Goal: Information Seeking & Learning: Learn about a topic

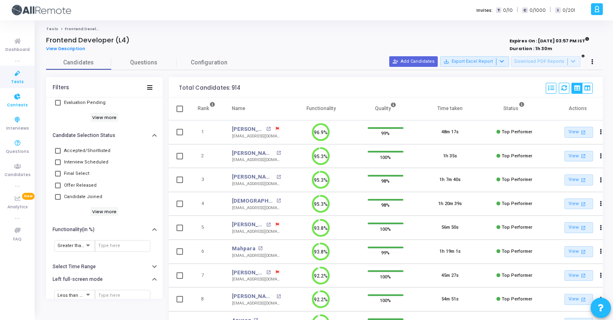
click at [19, 106] on span "Contests" at bounding box center [17, 105] width 21 height 7
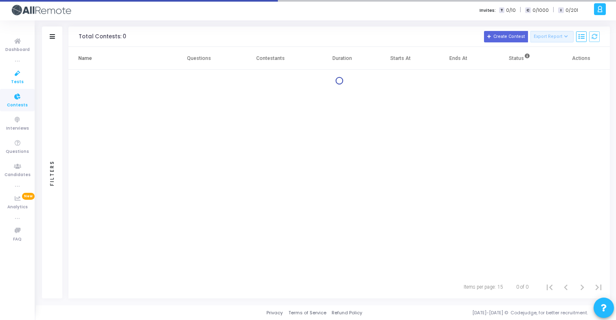
click at [15, 79] on span "Tests" at bounding box center [17, 82] width 13 height 7
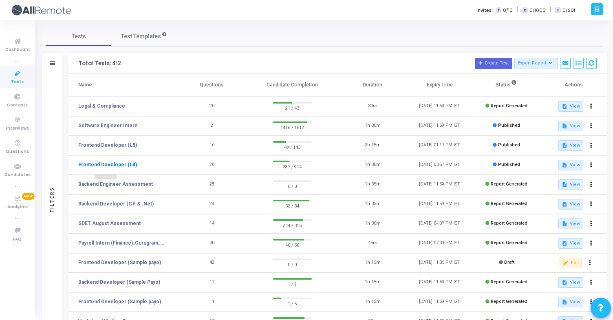
click at [129, 167] on link "Frontend Developer (L4)" at bounding box center [107, 164] width 59 height 7
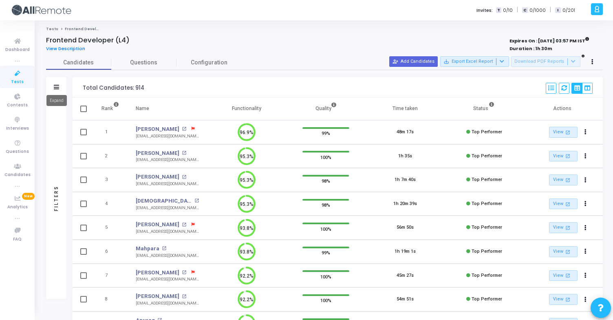
click at [57, 85] on icon at bounding box center [56, 87] width 5 height 4
click at [57, 88] on icon at bounding box center [56, 87] width 5 height 4
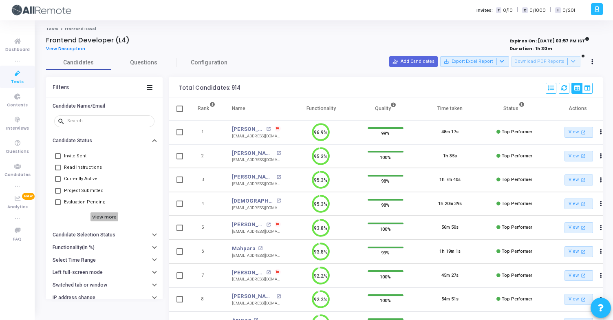
click at [101, 216] on h6 "View more" at bounding box center [104, 216] width 28 height 9
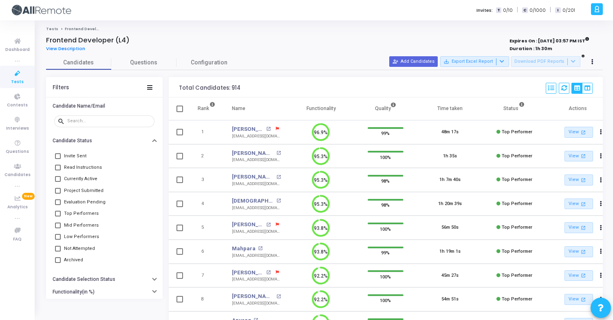
click at [56, 214] on span at bounding box center [58, 214] width 6 height 6
click at [57, 216] on input "Top Performers" at bounding box center [57, 216] width 0 height 0
checkbox input "true"
click at [276, 175] on mat-icon "open_in_new" at bounding box center [278, 177] width 4 height 4
click at [276, 199] on mat-icon "open_in_new" at bounding box center [278, 200] width 4 height 4
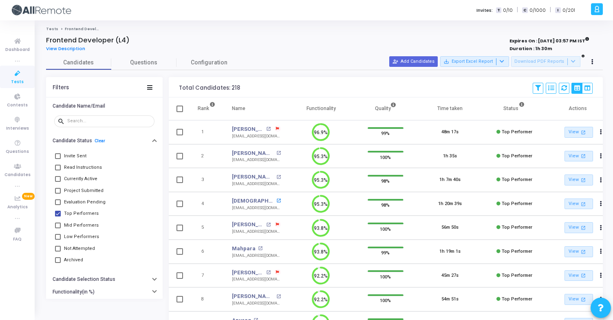
click at [276, 201] on mat-icon "open_in_new" at bounding box center [278, 200] width 4 height 4
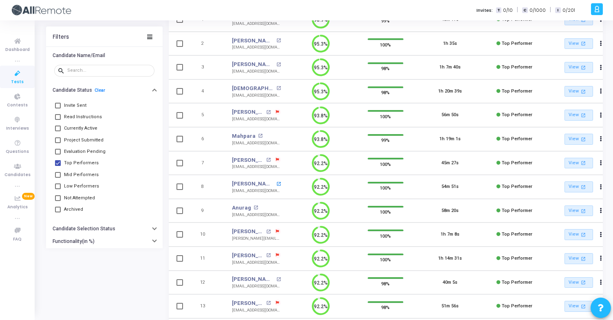
click at [276, 183] on mat-icon "open_in_new" at bounding box center [278, 184] width 4 height 4
click at [255, 209] on mat-icon "open_in_new" at bounding box center [255, 207] width 4 height 4
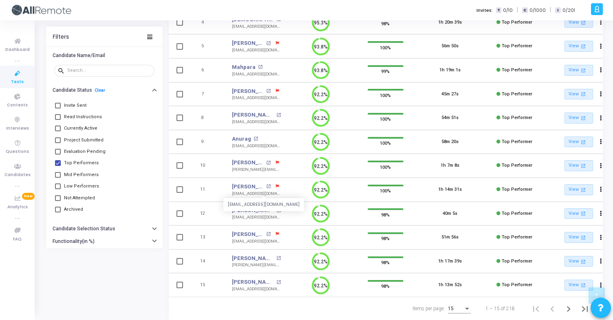
scroll to position [205, 0]
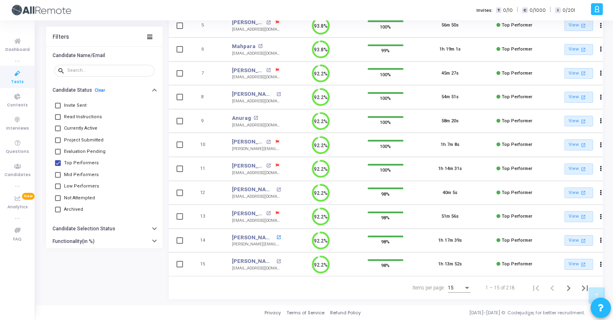
click at [276, 235] on mat-icon "open_in_new" at bounding box center [278, 237] width 4 height 4
click at [270, 211] on mat-icon "open_in_new" at bounding box center [268, 213] width 4 height 4
click at [268, 163] on mat-icon "open_in_new" at bounding box center [268, 165] width 4 height 4
click at [276, 259] on mat-icon "open_in_new" at bounding box center [278, 261] width 4 height 4
click at [562, 284] on button "Next page" at bounding box center [568, 287] width 16 height 16
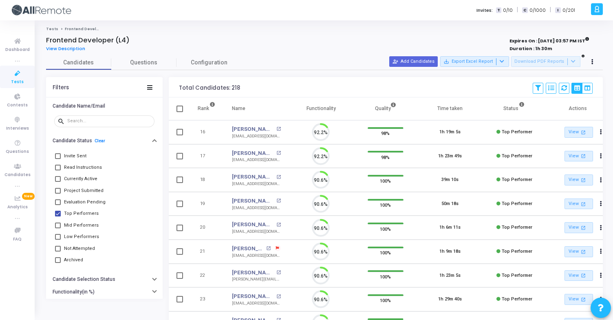
scroll to position [17, 21]
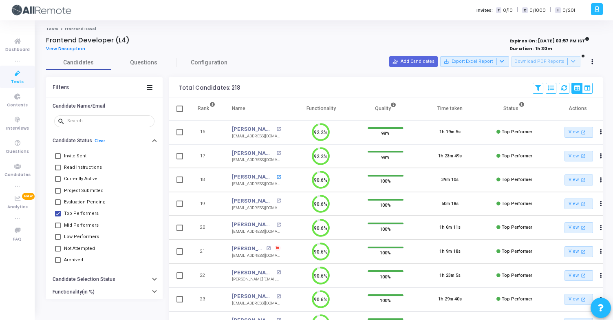
click at [276, 177] on mat-icon "open_in_new" at bounding box center [278, 177] width 4 height 4
click at [276, 200] on mat-icon "open_in_new" at bounding box center [278, 200] width 4 height 4
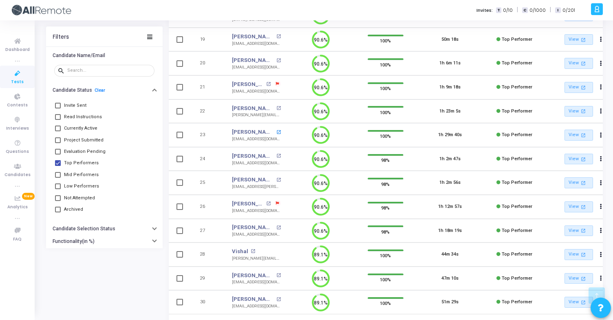
click at [276, 130] on mat-icon "open_in_new" at bounding box center [278, 132] width 4 height 4
click at [276, 178] on mat-icon "open_in_new" at bounding box center [278, 180] width 4 height 4
click at [276, 227] on mat-icon "open_in_new" at bounding box center [278, 227] width 4 height 4
click at [279, 275] on mat-icon "open_in_new" at bounding box center [278, 275] width 4 height 4
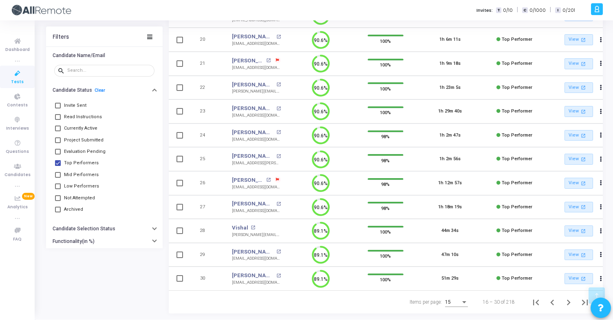
scroll to position [205, 0]
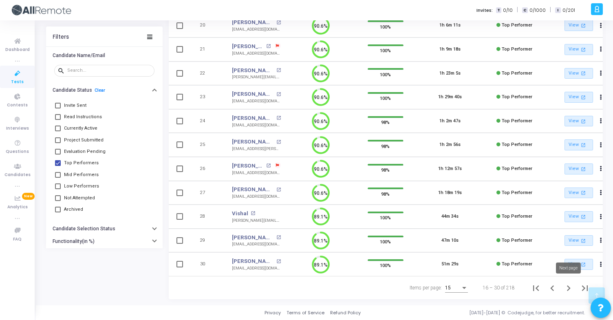
click at [569, 283] on icon "Next page" at bounding box center [568, 287] width 11 height 11
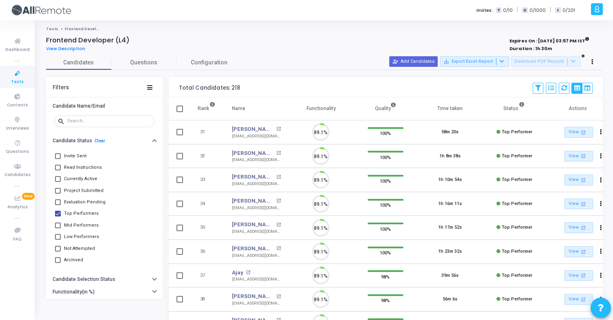
scroll to position [17, 21]
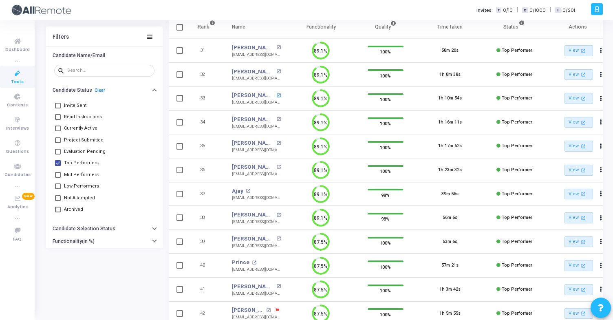
click at [276, 94] on mat-icon "open_in_new" at bounding box center [278, 95] width 4 height 4
click at [276, 117] on mat-icon "open_in_new" at bounding box center [278, 119] width 4 height 4
click at [247, 191] on mat-icon "open_in_new" at bounding box center [248, 191] width 4 height 4
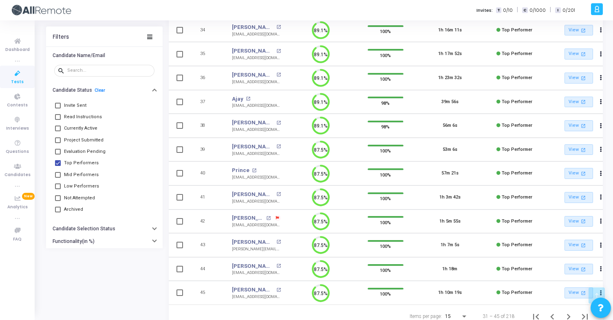
scroll to position [176, 0]
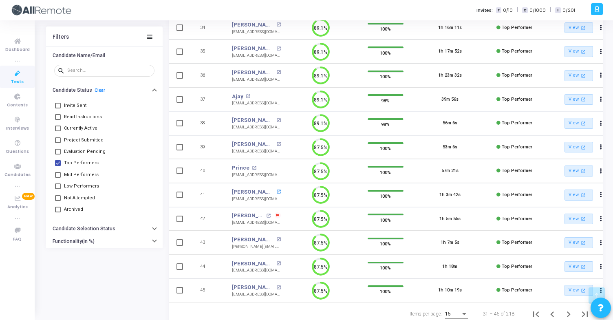
click at [276, 192] on mat-icon "open_in_new" at bounding box center [278, 191] width 4 height 4
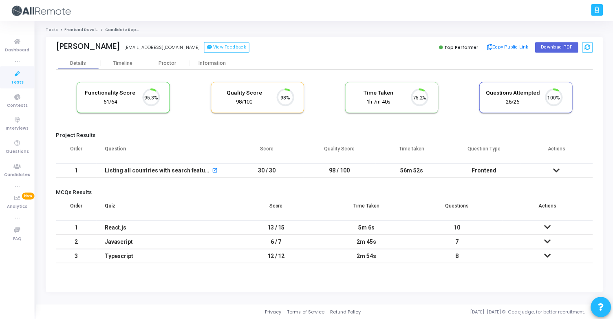
scroll to position [17, 21]
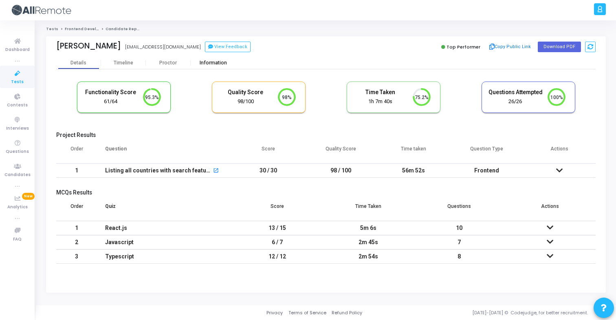
click at [210, 68] on div "Information" at bounding box center [213, 63] width 45 height 12
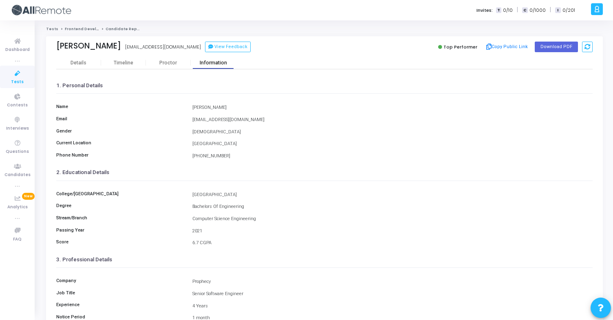
scroll to position [106, 0]
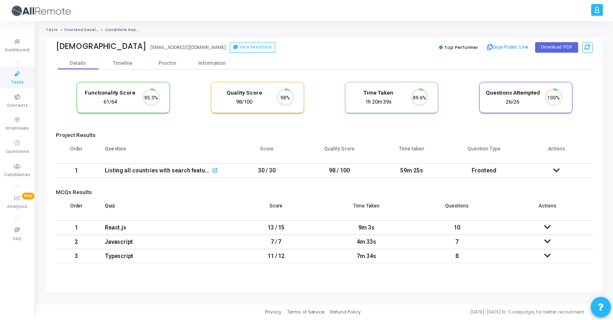
scroll to position [17, 21]
click at [211, 62] on div "Information" at bounding box center [213, 63] width 45 height 6
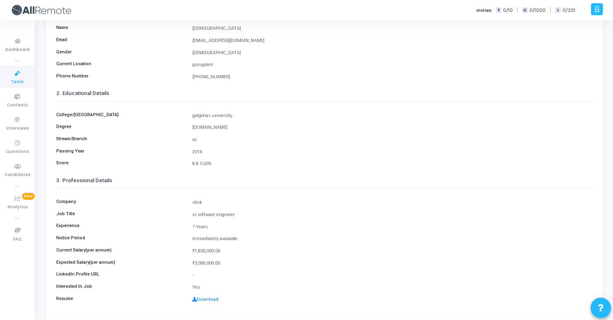
scroll to position [106, 0]
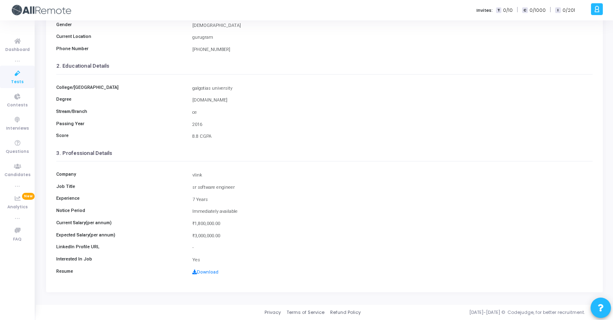
drag, startPoint x: 192, startPoint y: 174, endPoint x: 207, endPoint y: 175, distance: 14.7
click at [207, 175] on div "vlink" at bounding box center [392, 175] width 408 height 7
copy div "vlink"
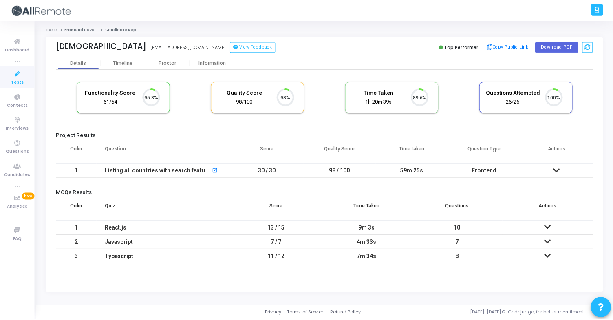
scroll to position [17, 21]
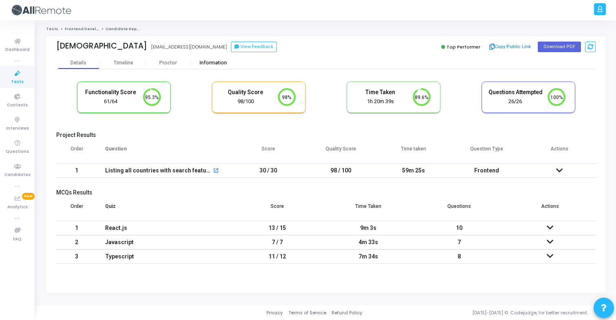
click at [223, 66] on div "Information" at bounding box center [213, 63] width 45 height 12
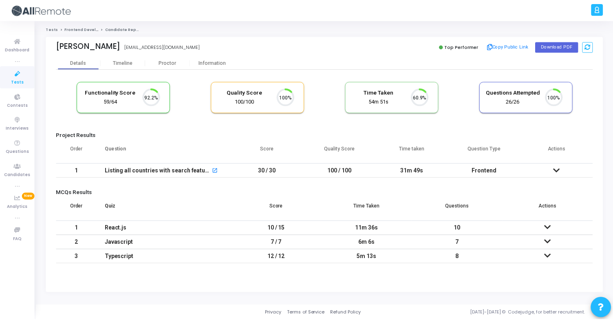
scroll to position [17, 21]
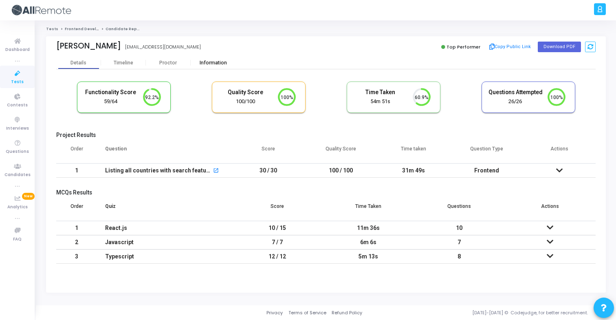
click at [214, 63] on div "Information" at bounding box center [213, 63] width 45 height 6
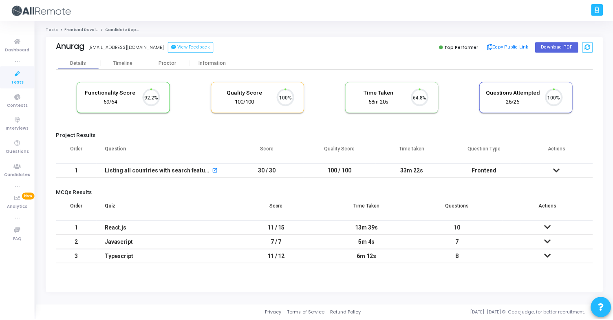
scroll to position [17, 21]
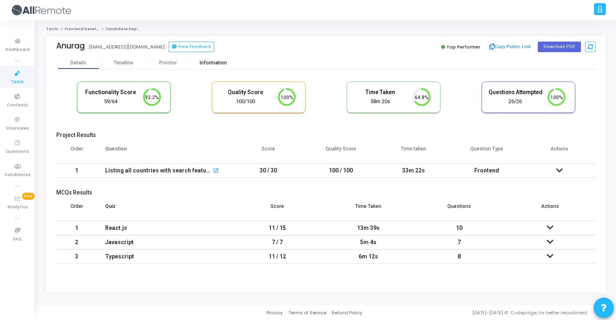
click at [215, 64] on div "Information" at bounding box center [213, 63] width 45 height 6
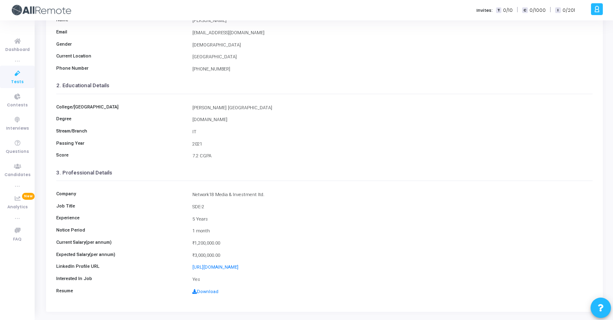
scroll to position [106, 0]
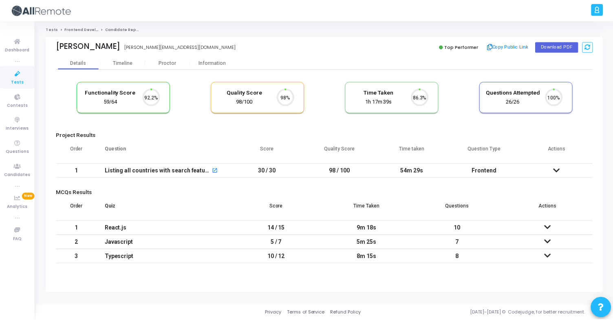
scroll to position [17, 21]
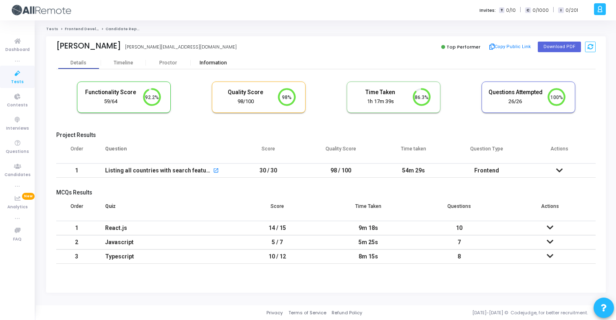
click at [218, 58] on div "Information" at bounding box center [213, 63] width 45 height 12
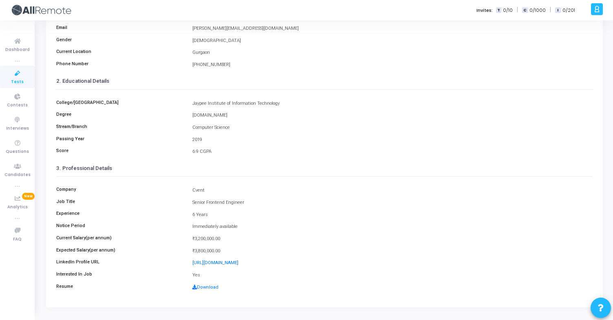
scroll to position [106, 0]
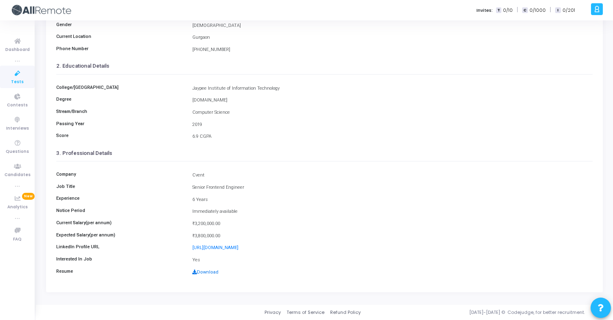
click at [211, 271] on link "Download" at bounding box center [205, 271] width 26 height 5
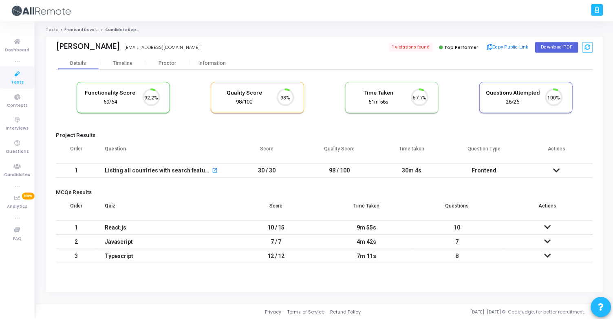
scroll to position [17, 21]
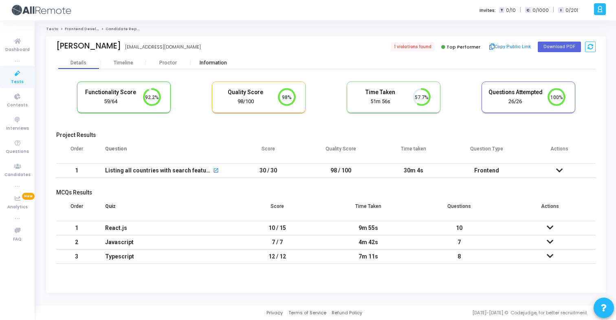
click at [203, 61] on div "Information" at bounding box center [213, 63] width 45 height 6
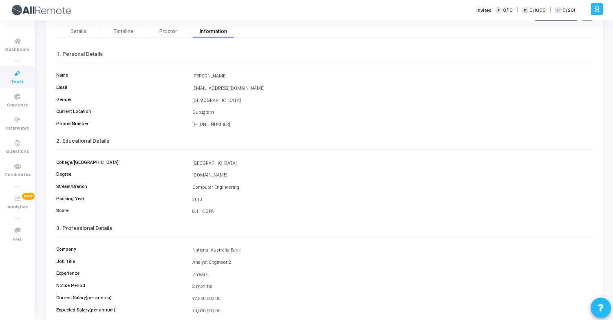
scroll to position [106, 0]
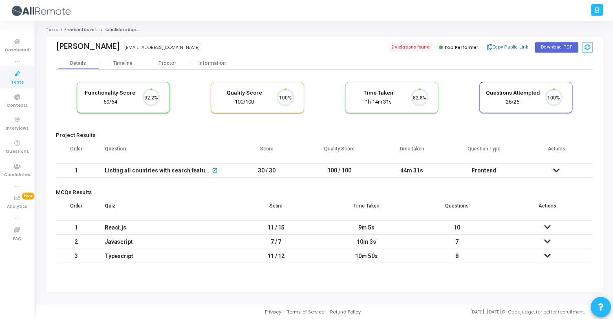
scroll to position [17, 21]
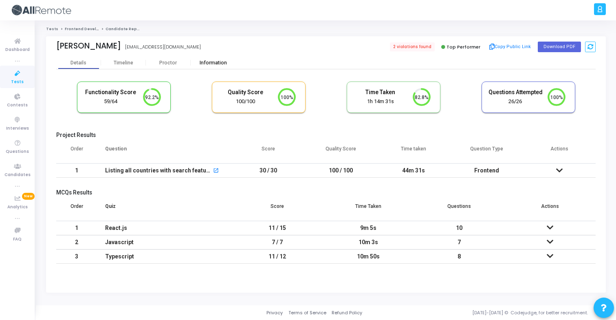
click at [204, 67] on div "Information" at bounding box center [213, 63] width 45 height 12
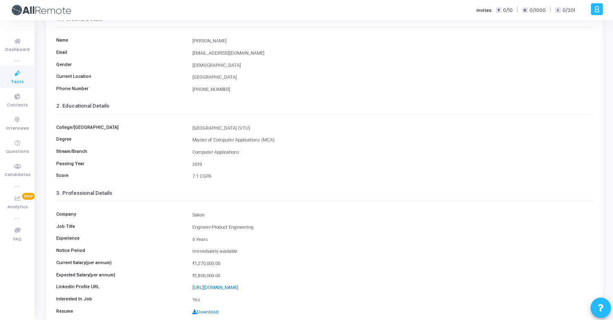
scroll to position [78, 0]
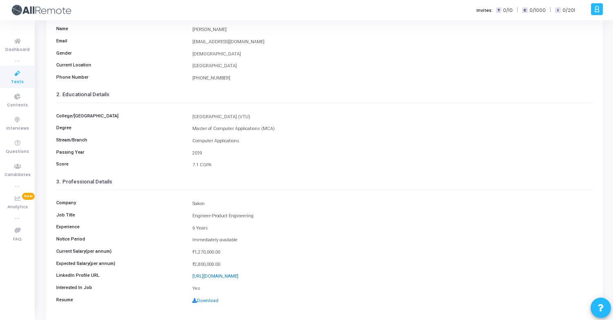
drag, startPoint x: 217, startPoint y: 203, endPoint x: 212, endPoint y: 203, distance: 4.9
click at [216, 203] on div "Sakon" at bounding box center [392, 203] width 408 height 7
drag, startPoint x: 193, startPoint y: 202, endPoint x: 213, endPoint y: 203, distance: 20.4
click at [213, 203] on div "Sakon" at bounding box center [392, 203] width 408 height 7
copy div "Sakon"
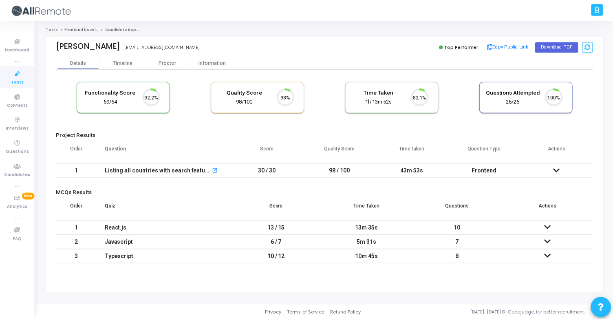
scroll to position [17, 21]
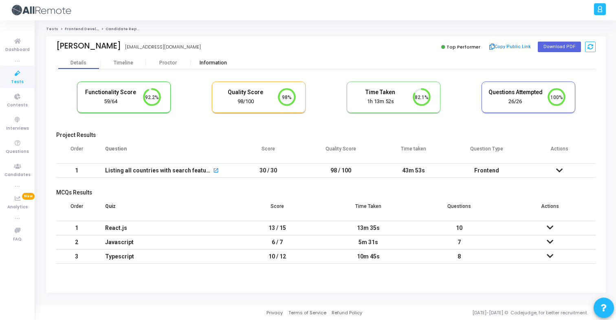
click at [209, 64] on div "Information" at bounding box center [213, 63] width 45 height 6
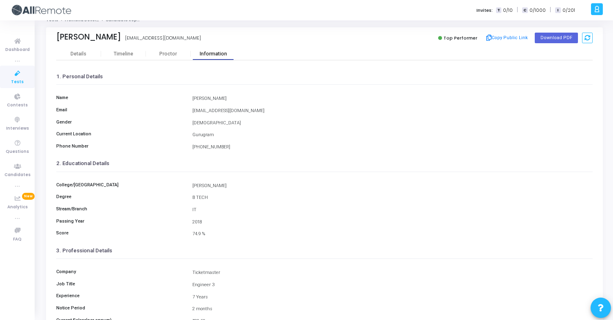
scroll to position [10, 0]
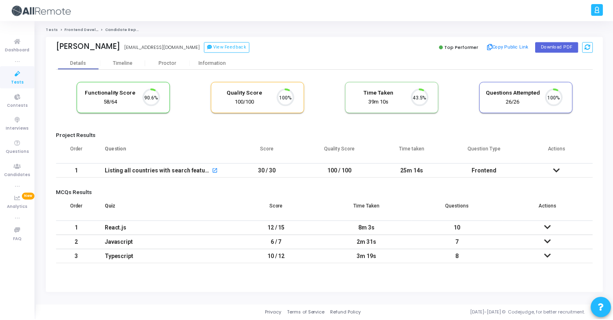
scroll to position [17, 21]
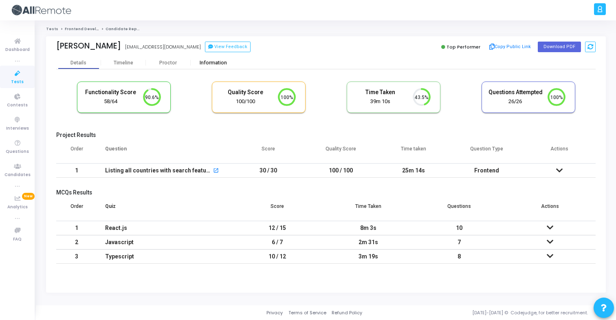
click at [212, 66] on div "Information" at bounding box center [213, 63] width 45 height 6
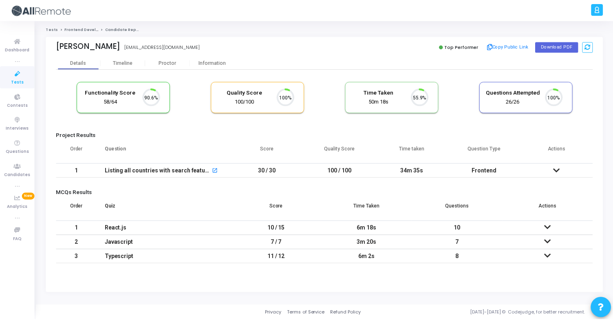
scroll to position [17, 21]
click at [207, 57] on div "Information" at bounding box center [213, 63] width 45 height 12
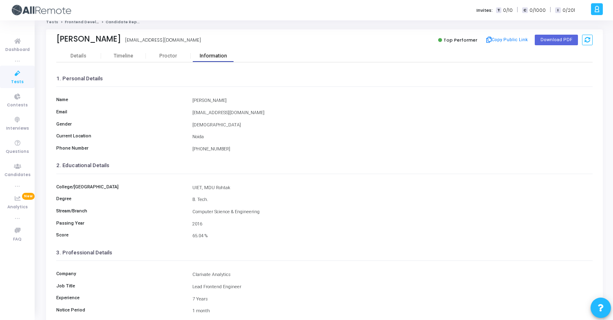
scroll to position [8, 0]
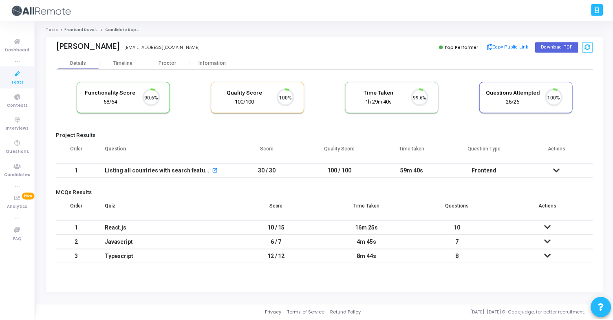
scroll to position [17, 21]
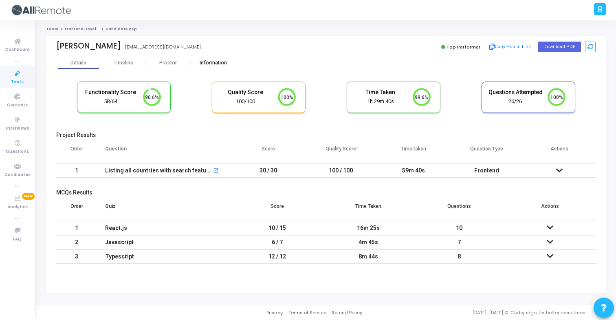
click at [218, 63] on div "Information" at bounding box center [213, 63] width 45 height 6
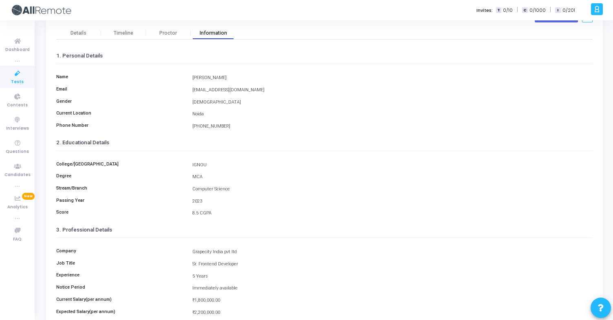
scroll to position [106, 0]
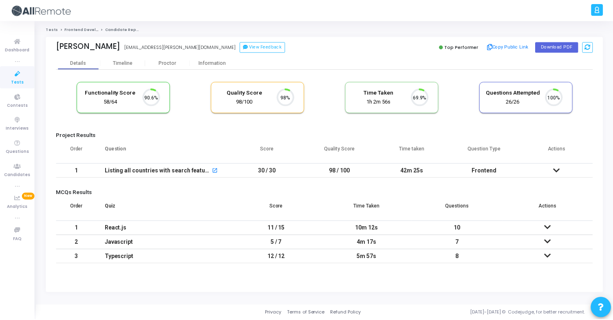
scroll to position [17, 21]
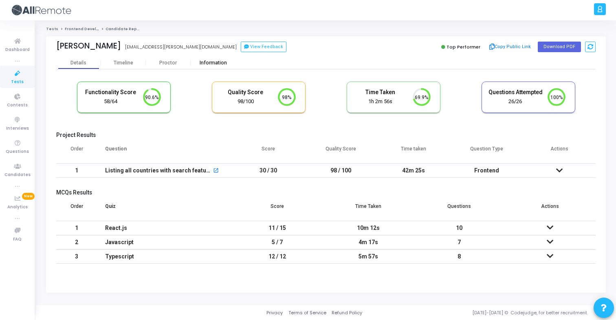
click at [208, 62] on div "Information" at bounding box center [213, 63] width 45 height 6
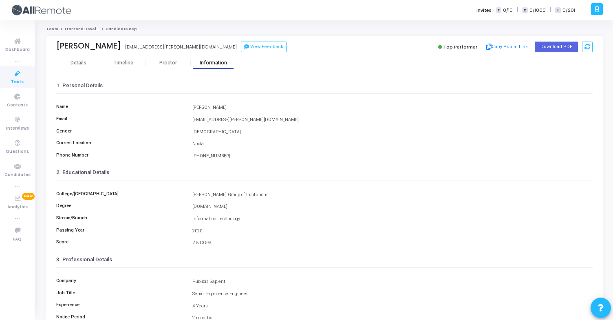
scroll to position [106, 0]
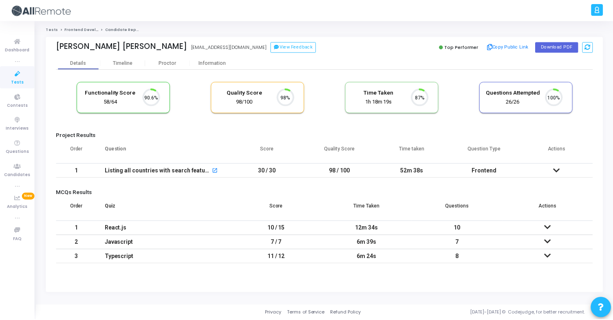
scroll to position [17, 21]
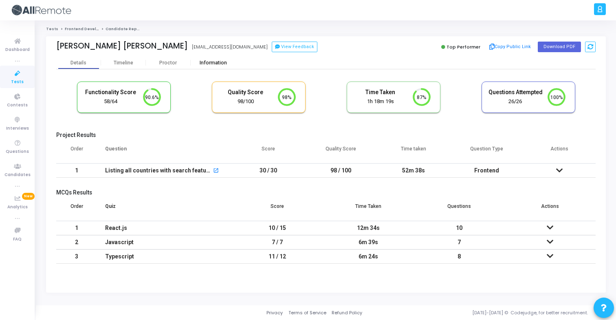
click at [206, 64] on div "Information" at bounding box center [213, 63] width 45 height 6
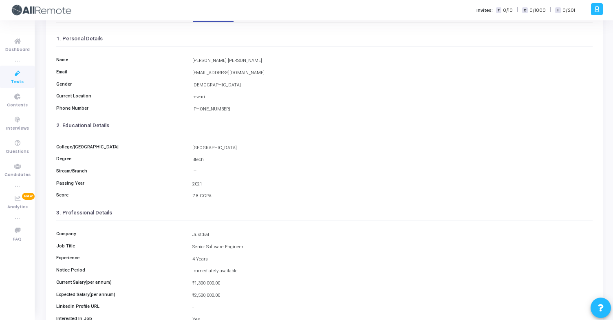
scroll to position [39, 0]
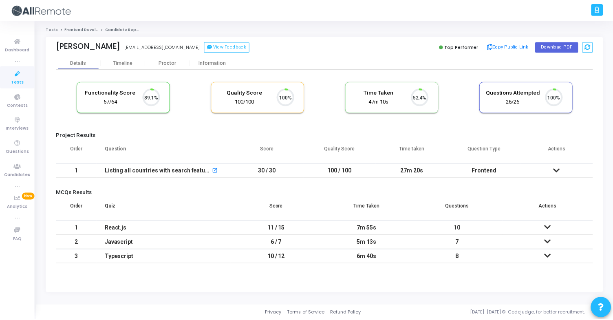
scroll to position [17, 21]
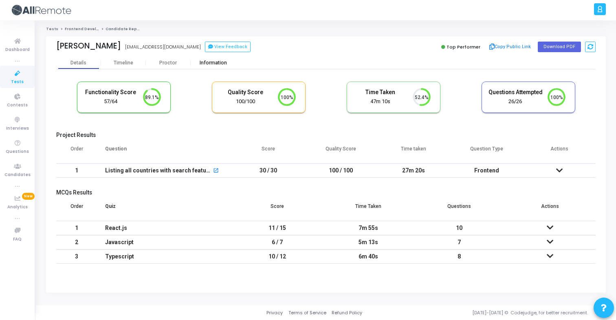
click at [210, 65] on div "Information" at bounding box center [213, 63] width 45 height 6
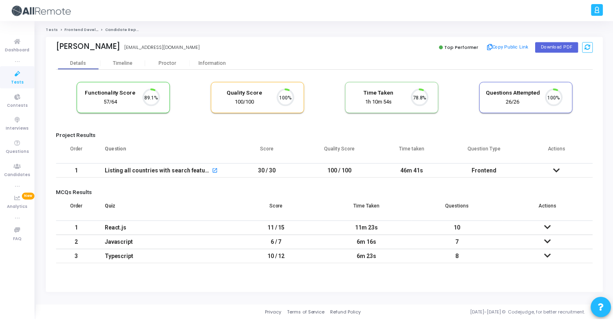
scroll to position [17, 21]
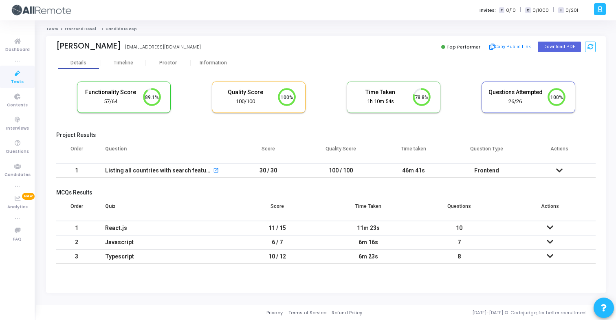
click at [200, 55] on div "Kuber Singh singh06kuber@gmail.com Top Performer Copy Public Link Download PDF" at bounding box center [325, 46] width 539 height 20
click at [207, 62] on div "Information" at bounding box center [213, 63] width 45 height 6
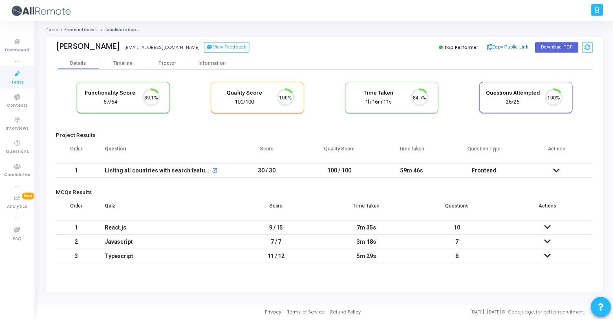
scroll to position [17, 21]
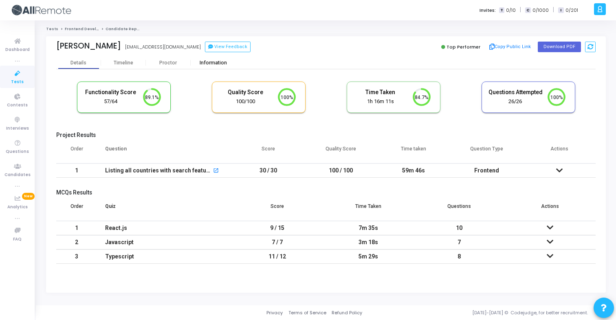
click at [209, 58] on div "Information" at bounding box center [213, 63] width 45 height 12
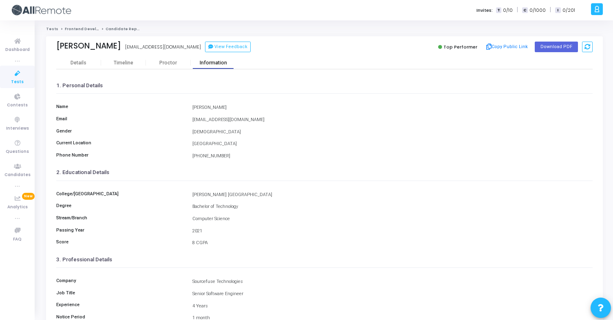
scroll to position [106, 0]
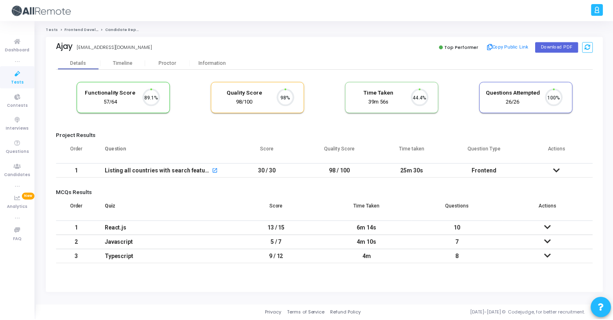
scroll to position [17, 21]
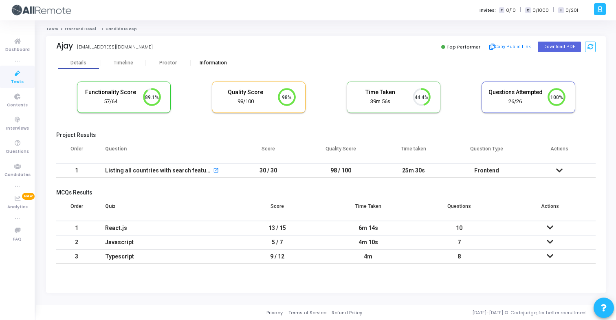
click at [216, 66] on div "Information" at bounding box center [213, 63] width 45 height 12
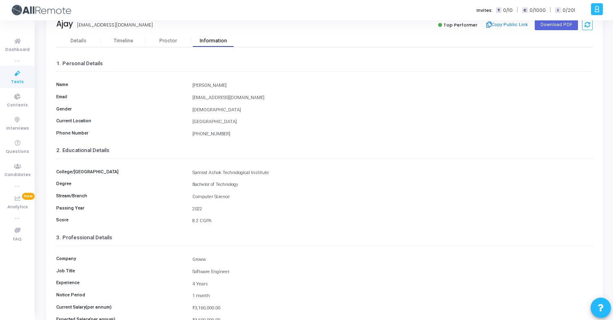
scroll to position [106, 0]
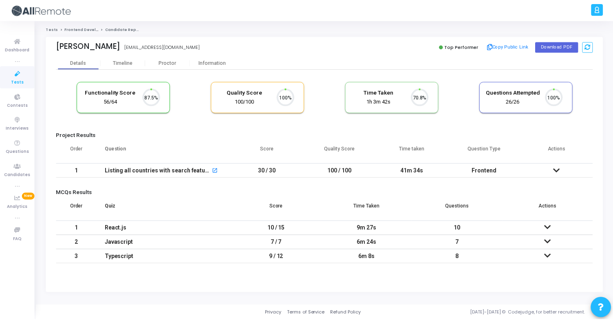
scroll to position [17, 21]
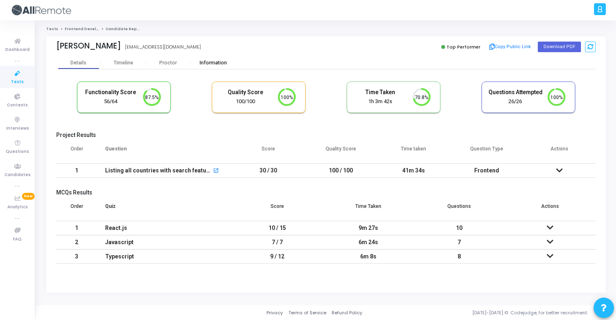
click at [225, 62] on div "Information" at bounding box center [213, 63] width 45 height 6
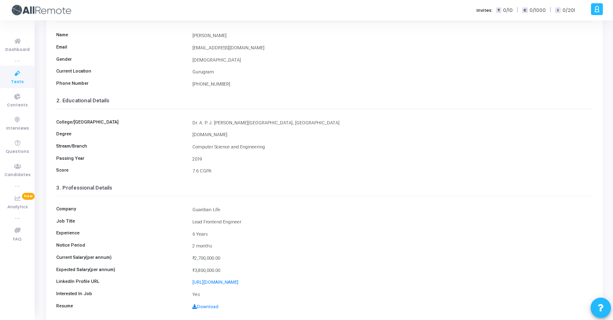
scroll to position [106, 0]
